Goal: Information Seeking & Learning: Learn about a topic

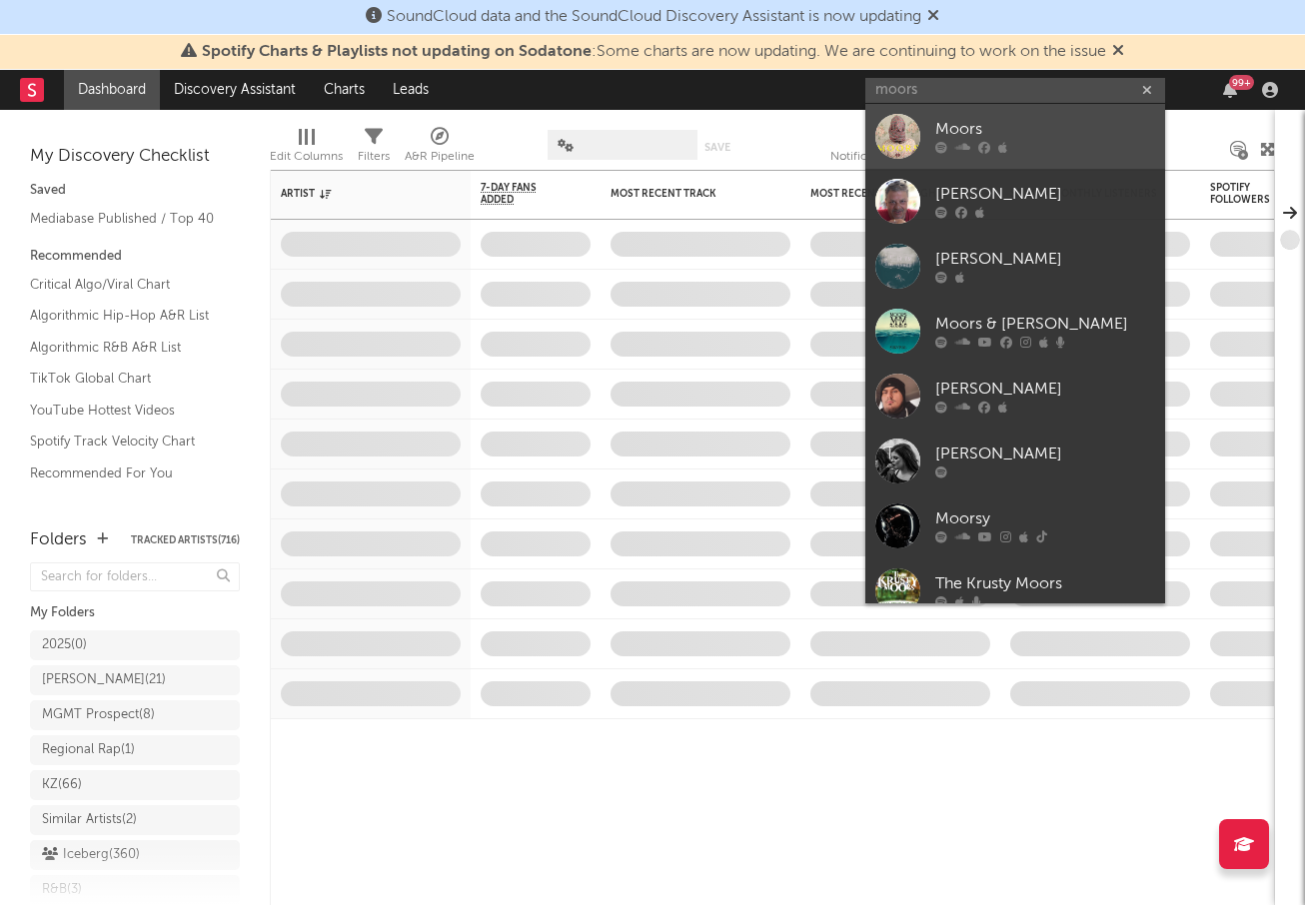
type input "moors"
click at [1057, 122] on div "Moors" at bounding box center [1045, 130] width 220 height 24
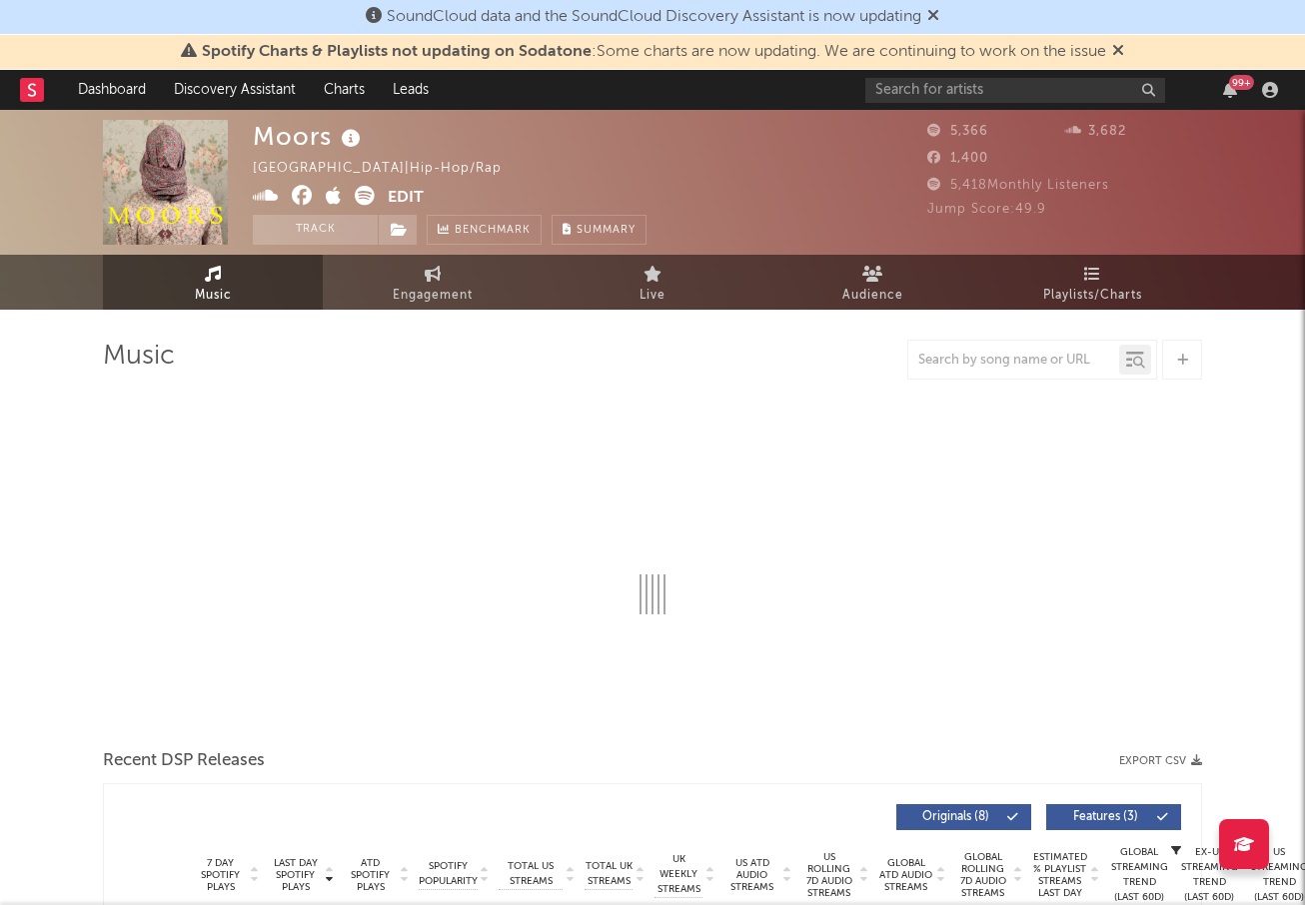
select select "1w"
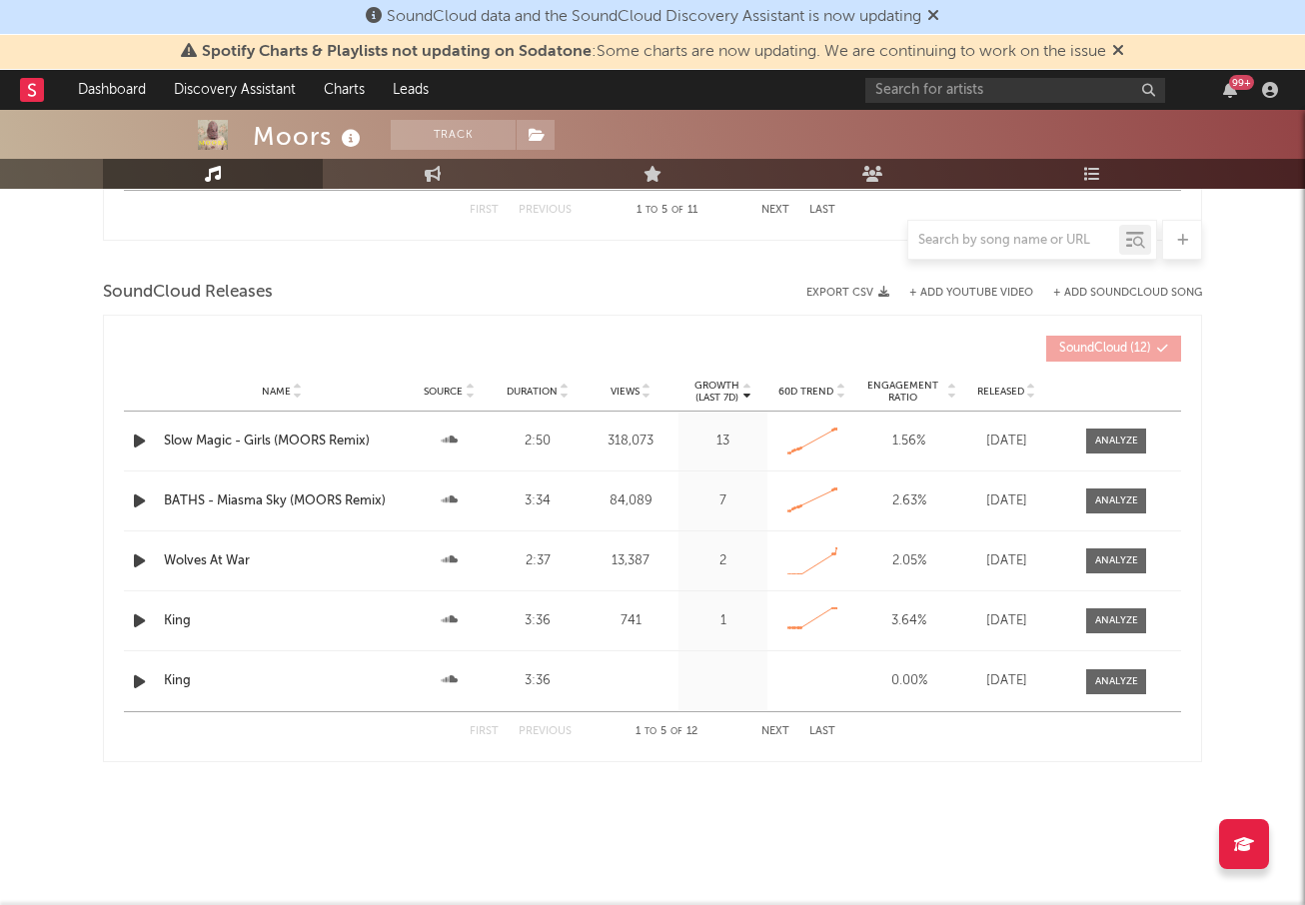
scroll to position [1281, 0]
